Goal: Task Accomplishment & Management: Complete application form

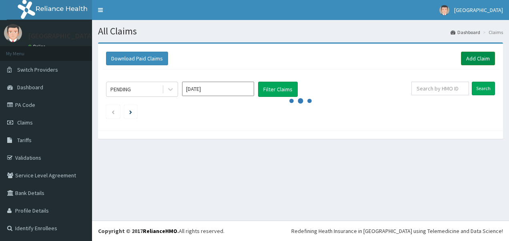
click at [475, 57] on link "Add Claim" at bounding box center [478, 59] width 34 height 14
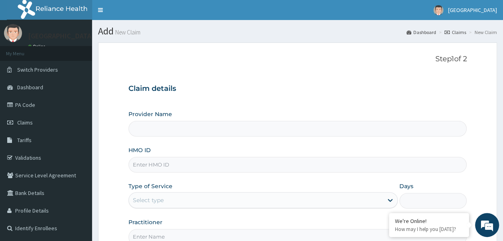
click at [294, 168] on input "HMO ID" at bounding box center [297, 165] width 338 height 16
type input "Ola-[GEOGRAPHIC_DATA]"
click at [294, 168] on input "HMO ID" at bounding box center [297, 165] width 338 height 16
click at [206, 170] on input "CYA/10860/A" at bounding box center [297, 165] width 338 height 16
click at [191, 167] on input "CYA/10080/A" at bounding box center [297, 165] width 338 height 16
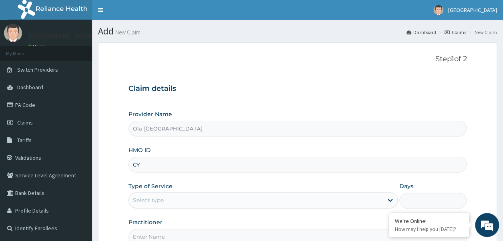
type input "C"
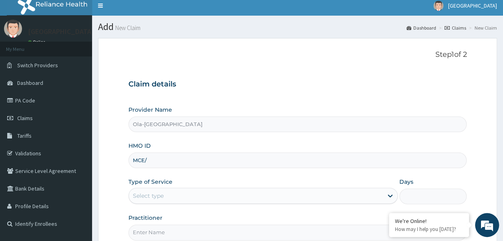
type input "MCE/"
